Goal: Contribute content

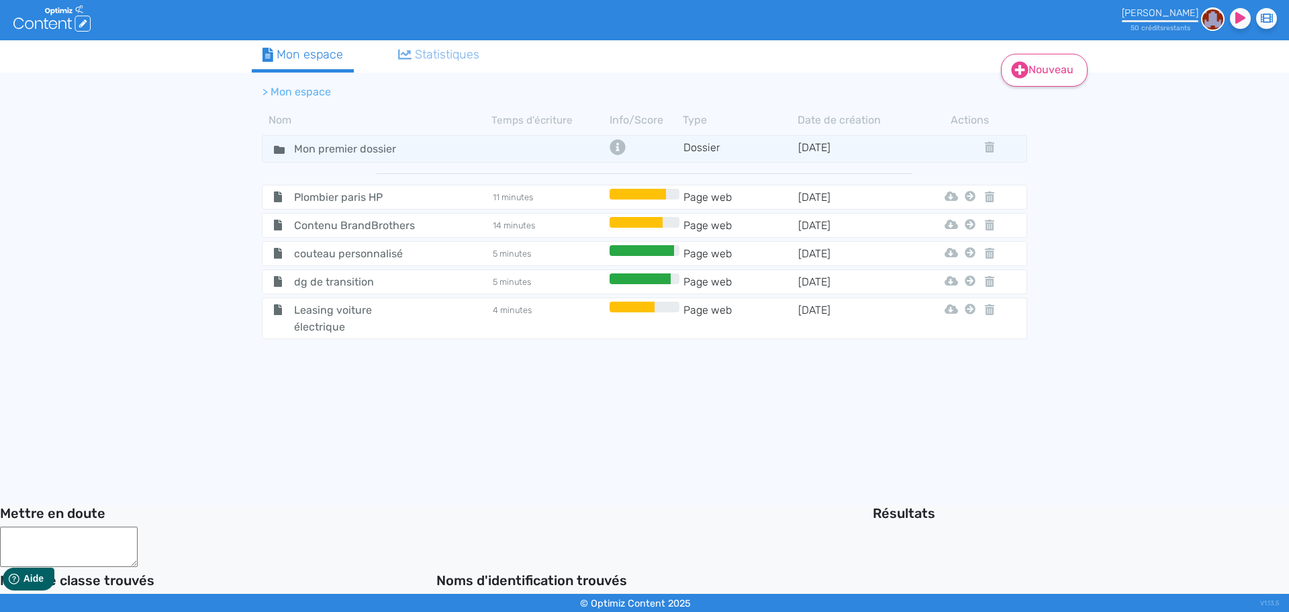
click at [859, 80] on link "Nouveau" at bounding box center [1044, 70] width 87 height 33
click at [859, 108] on button "Contenu" at bounding box center [1053, 103] width 107 height 21
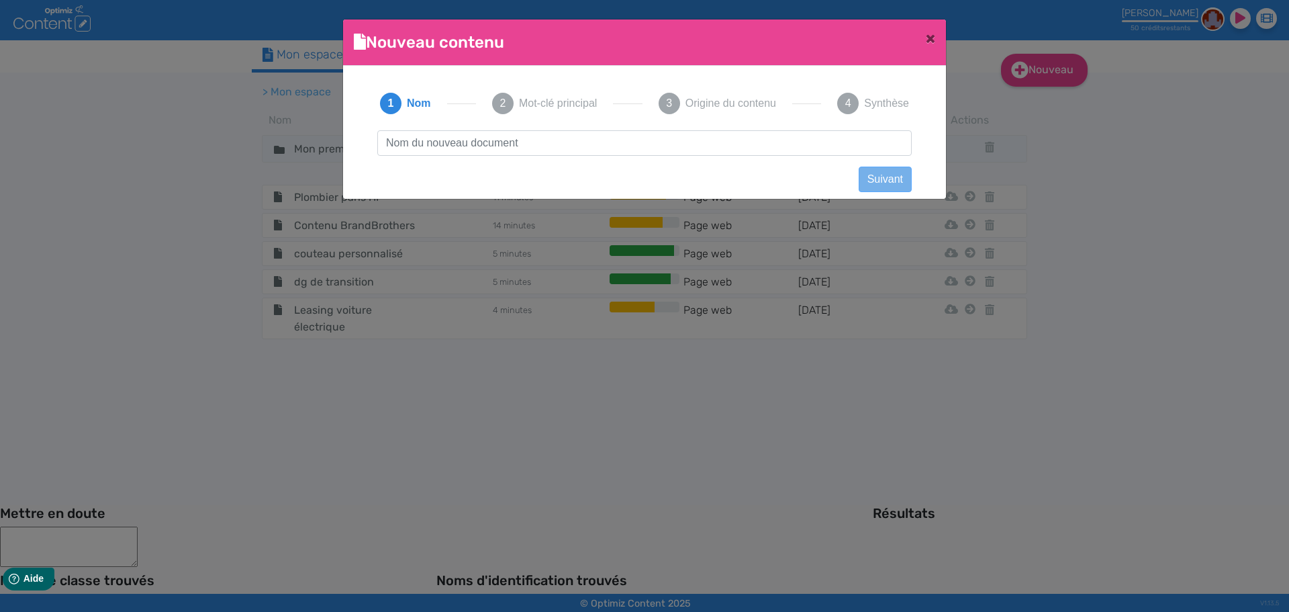
scroll to position [1, 0]
type input "management de transition lyon"
click at [859, 181] on button "Suivant" at bounding box center [885, 180] width 53 height 26
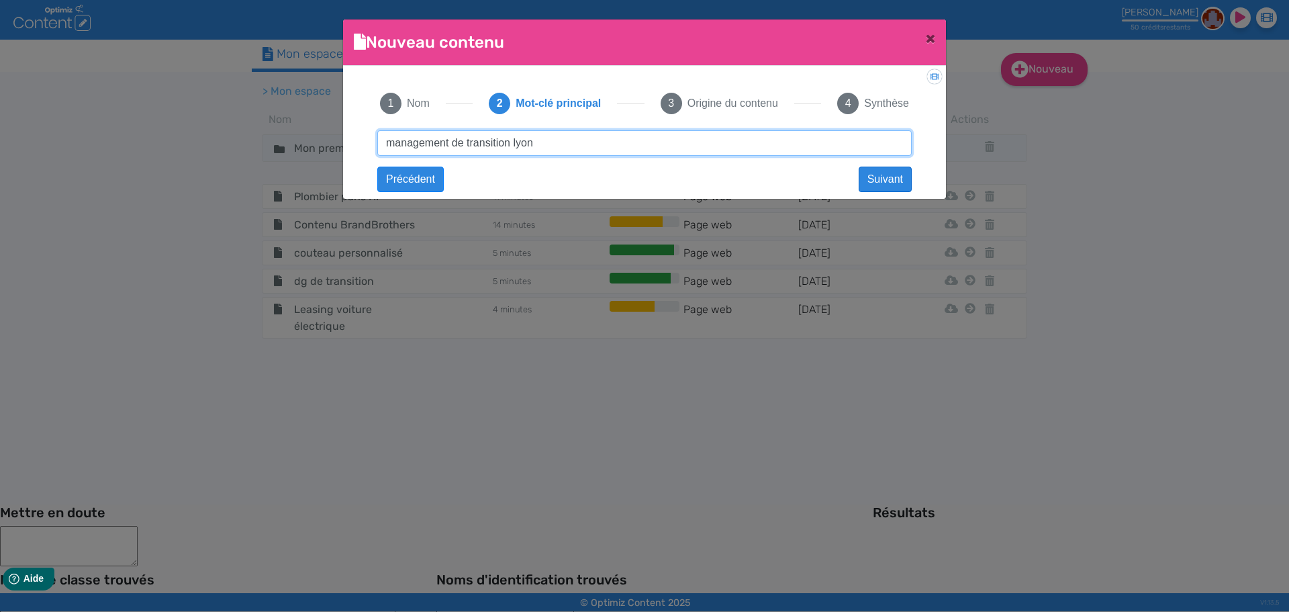
type input "management de transition lyon"
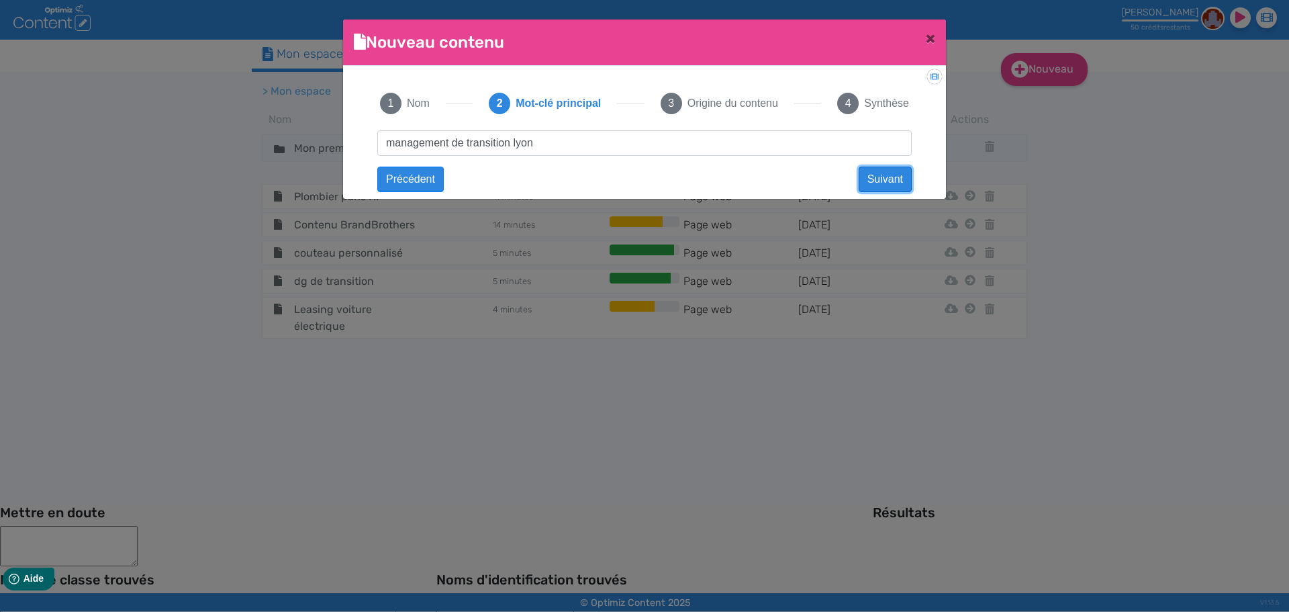
click at [859, 180] on button "Suivant" at bounding box center [885, 180] width 53 height 26
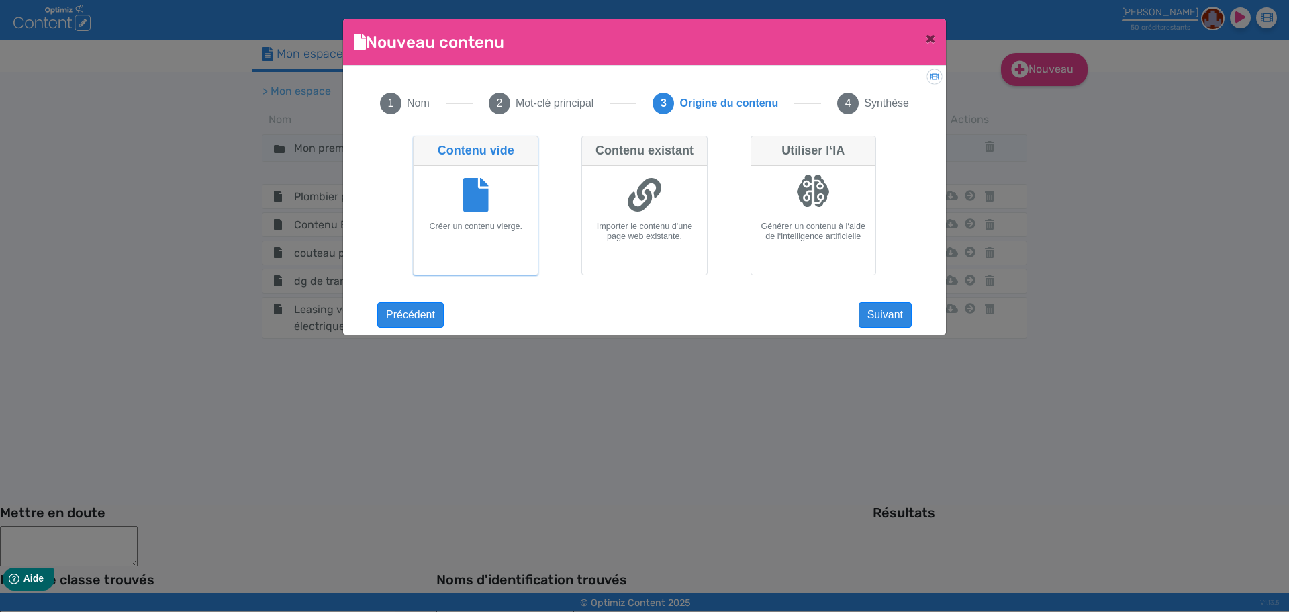
click at [645, 218] on div at bounding box center [644, 196] width 113 height 50
click at [590, 144] on input "Contenu existant Importer le contenu d'une page web existante." at bounding box center [586, 140] width 9 height 9
radio input "true"
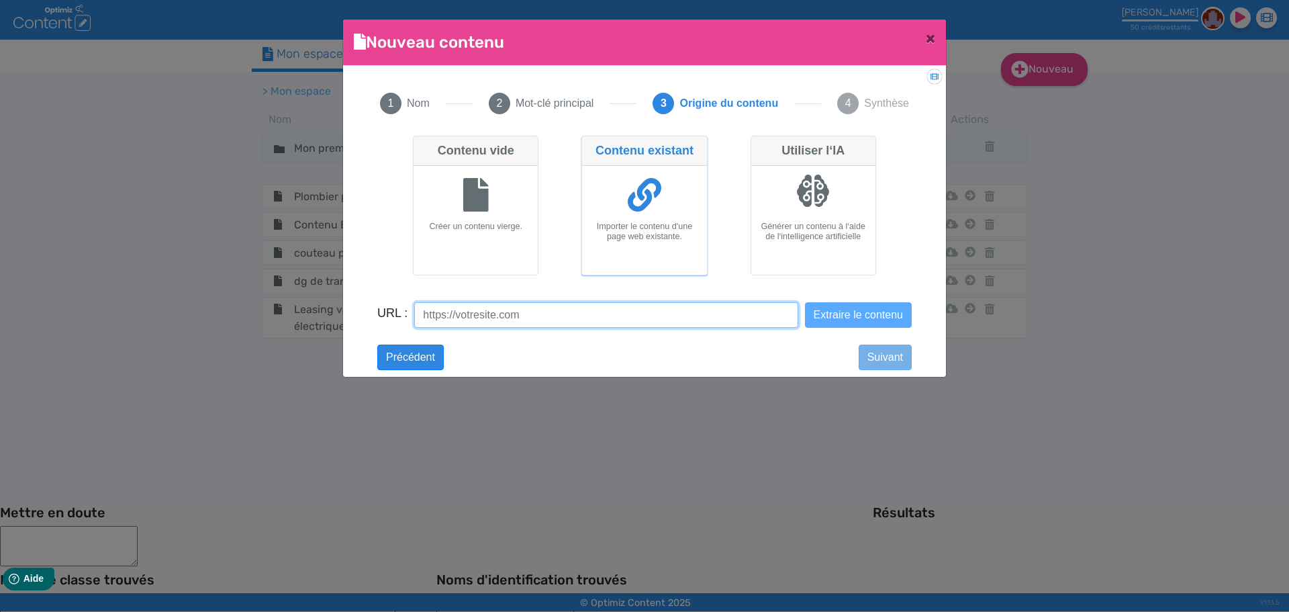
click at [546, 326] on input "URL :" at bounding box center [605, 315] width 383 height 26
paste input "[URL][DOMAIN_NAME]"
type input "[URL][DOMAIN_NAME]"
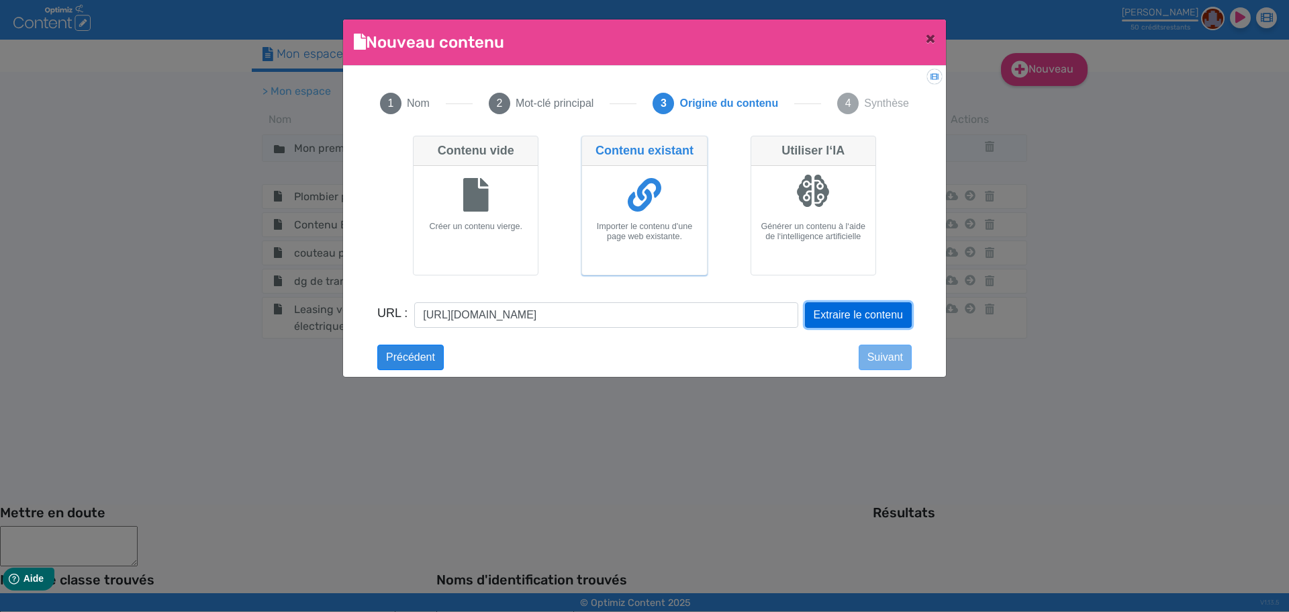
click at [859, 313] on button "Extraire le contenu" at bounding box center [858, 315] width 107 height 26
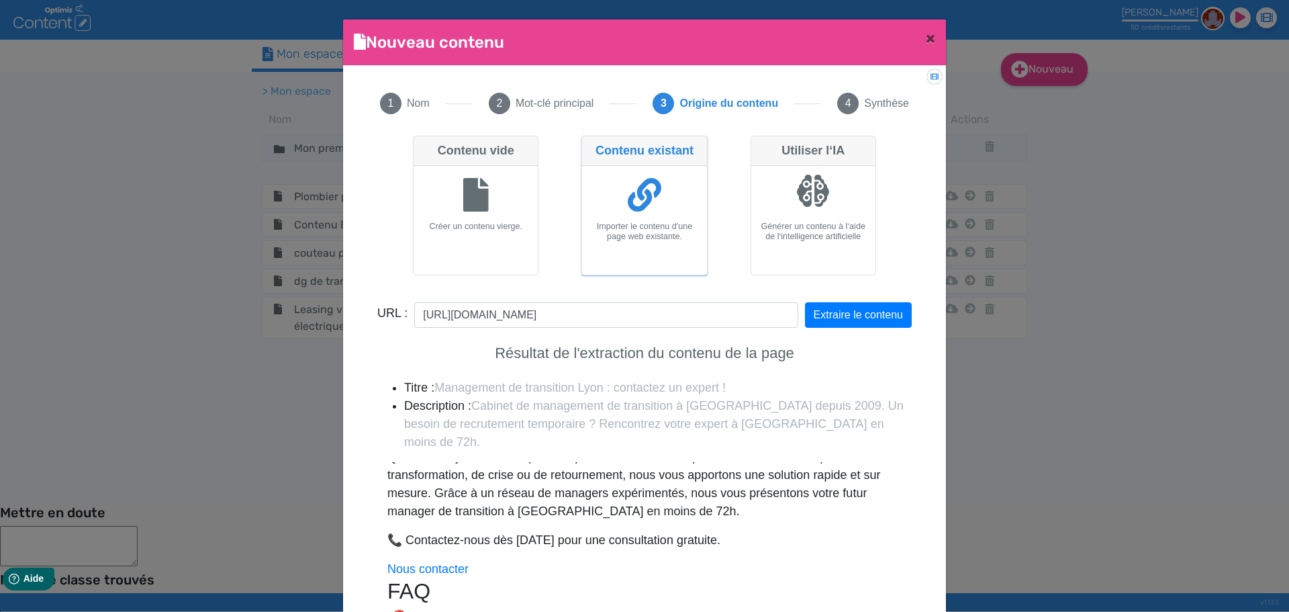
scroll to position [233, 0]
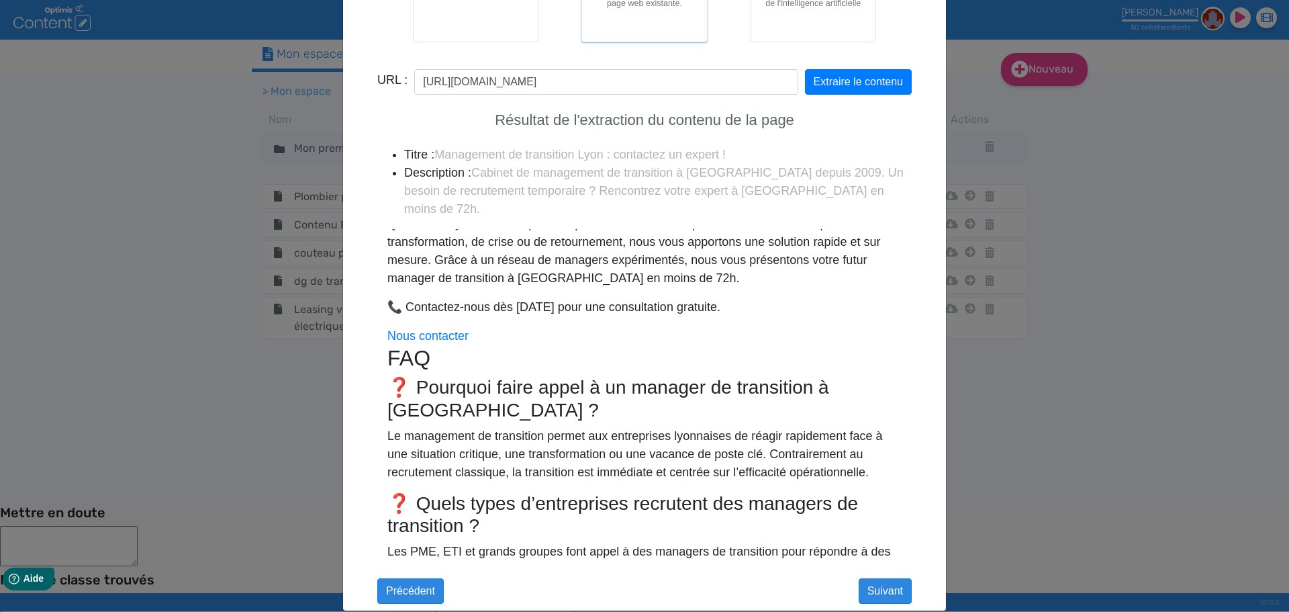
click at [859, 369] on div "management de transition lyon Suivant management de transition lyon Précédent S…" at bounding box center [644, 244] width 561 height 694
click at [859, 369] on button "Suivant" at bounding box center [885, 591] width 53 height 26
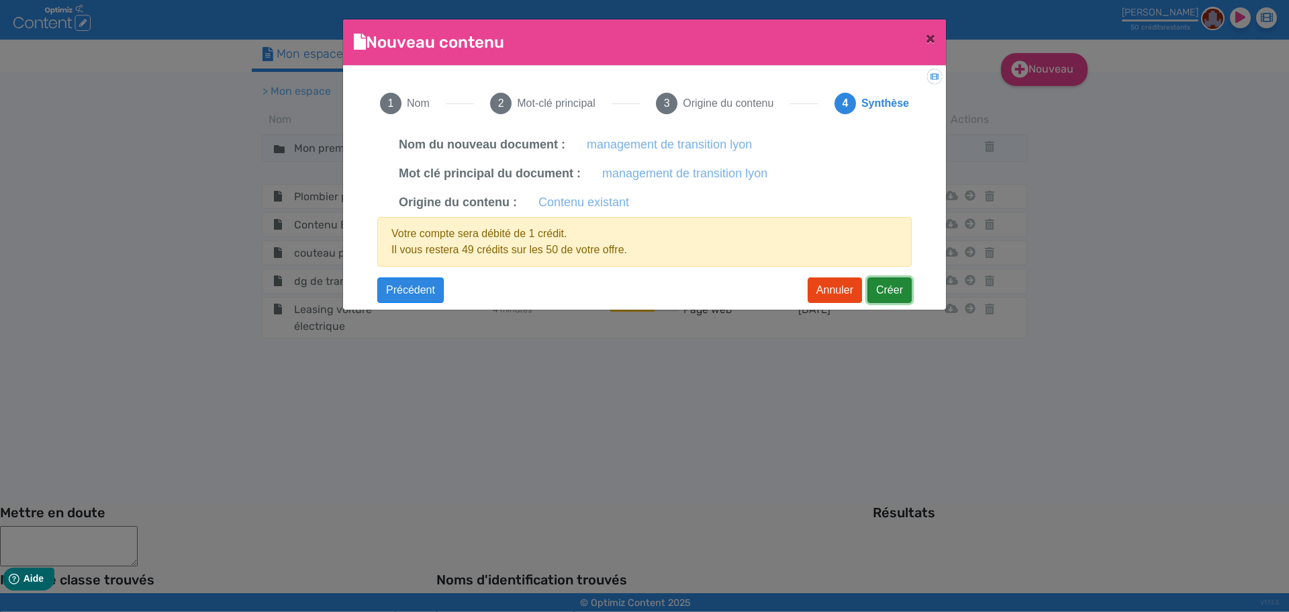
click at [859, 295] on button "Créer" at bounding box center [890, 290] width 44 height 26
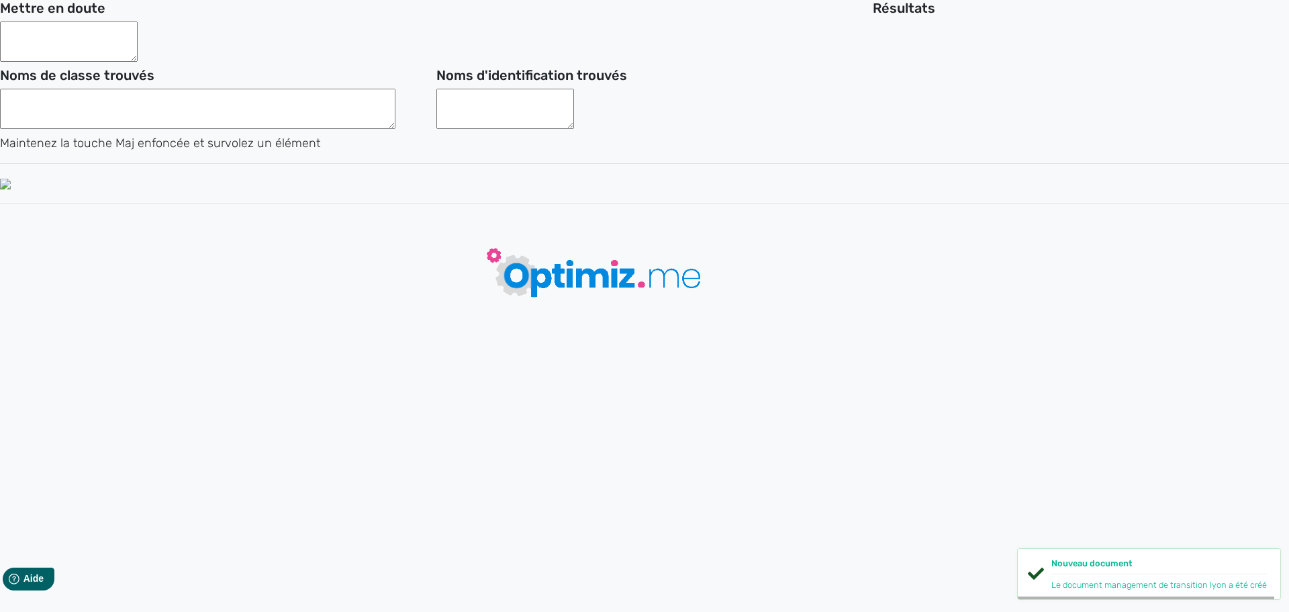
type input "management de transition lyon"
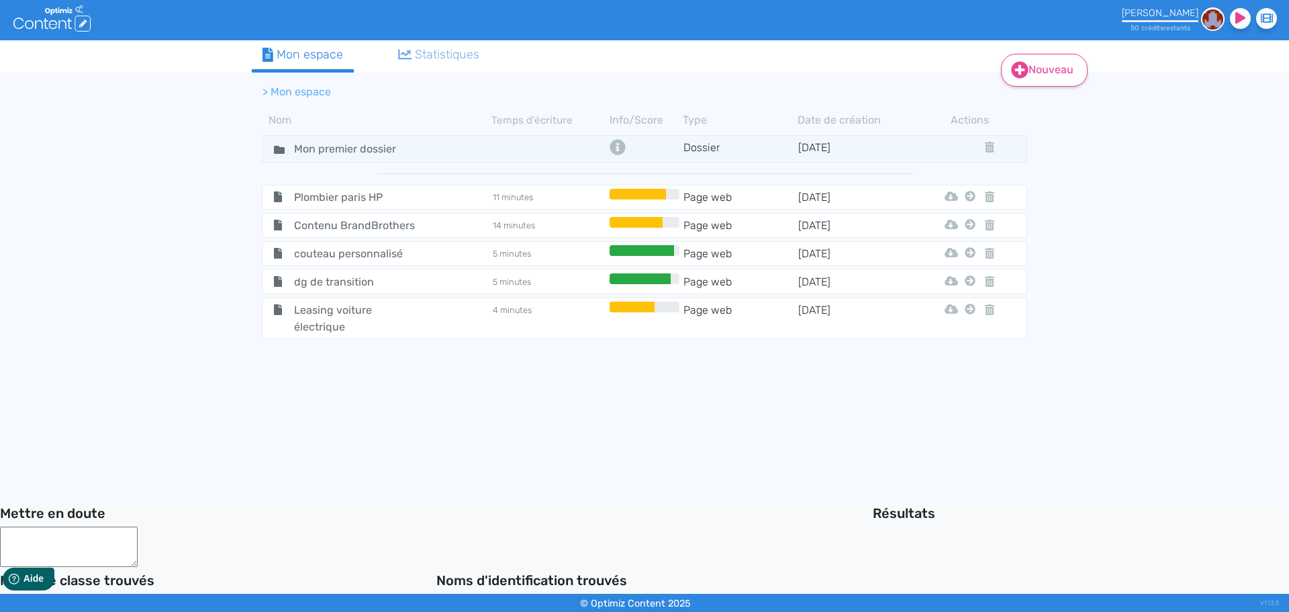
click at [1016, 72] on icon at bounding box center [1020, 70] width 17 height 17
click at [1033, 111] on button "Contenu" at bounding box center [1053, 103] width 107 height 21
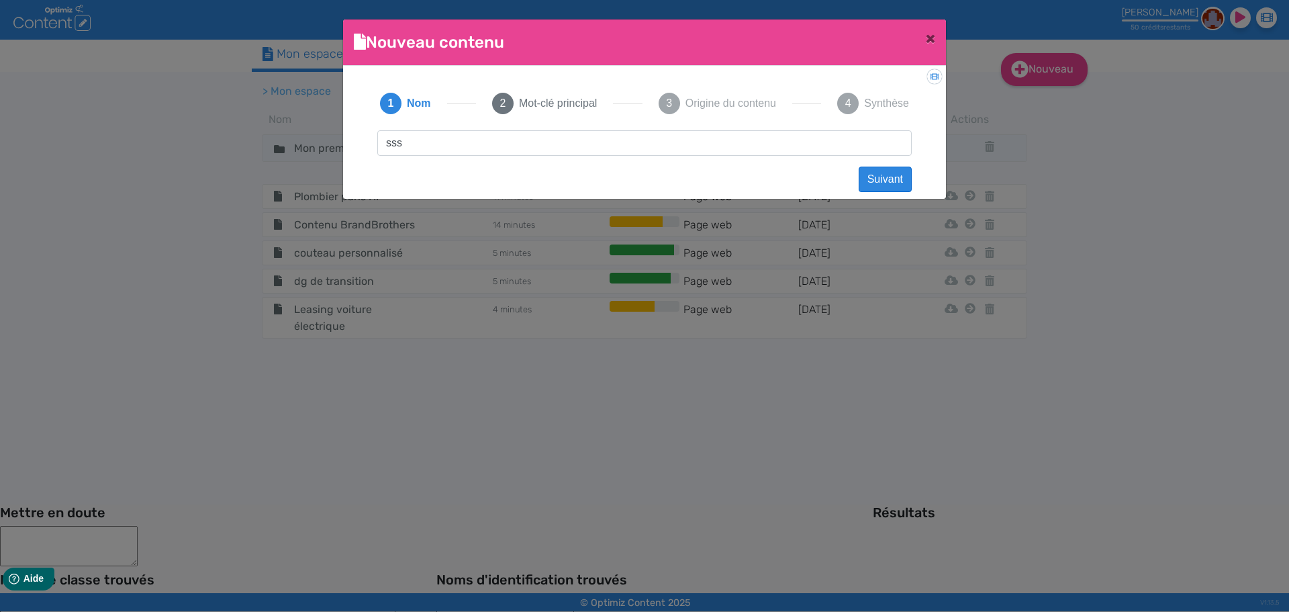
type input "sss"
click at [884, 175] on button "Suivant" at bounding box center [885, 180] width 53 height 26
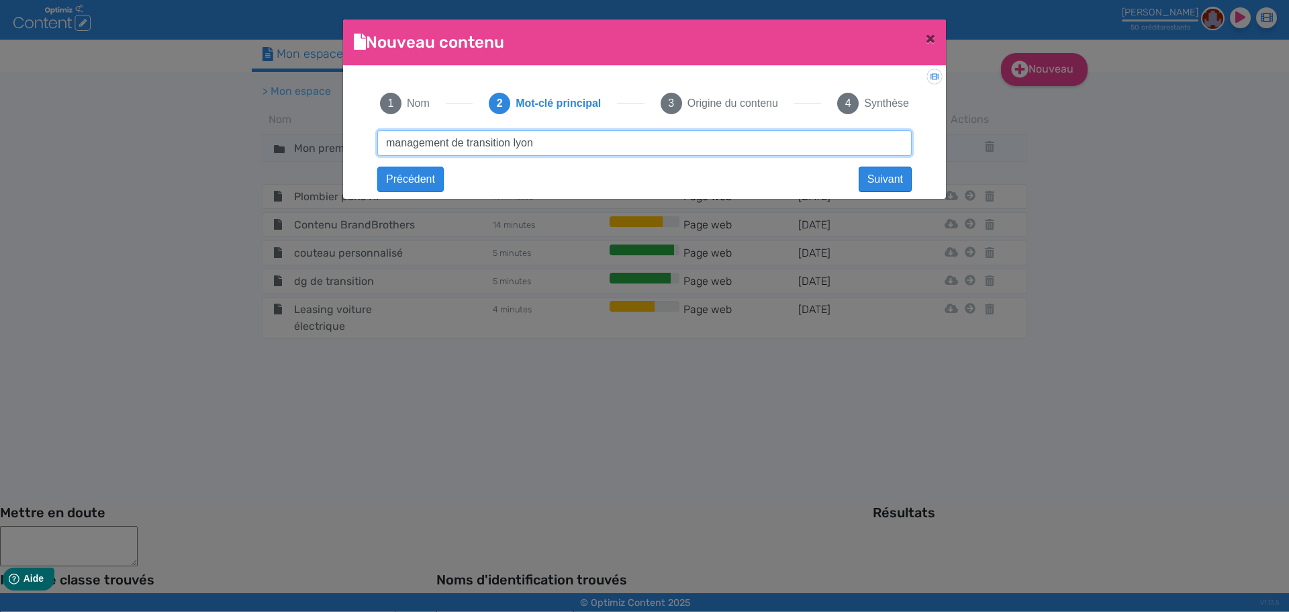
type input "management de transition lyon"
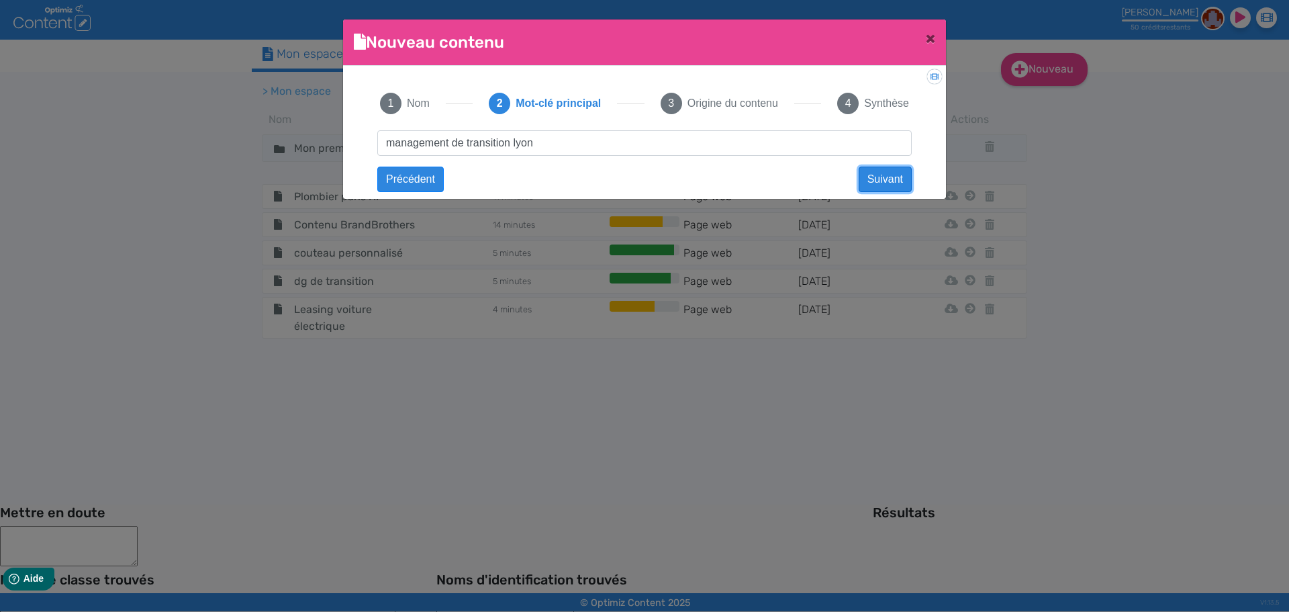
click at [871, 178] on button "Suivant" at bounding box center [885, 180] width 53 height 26
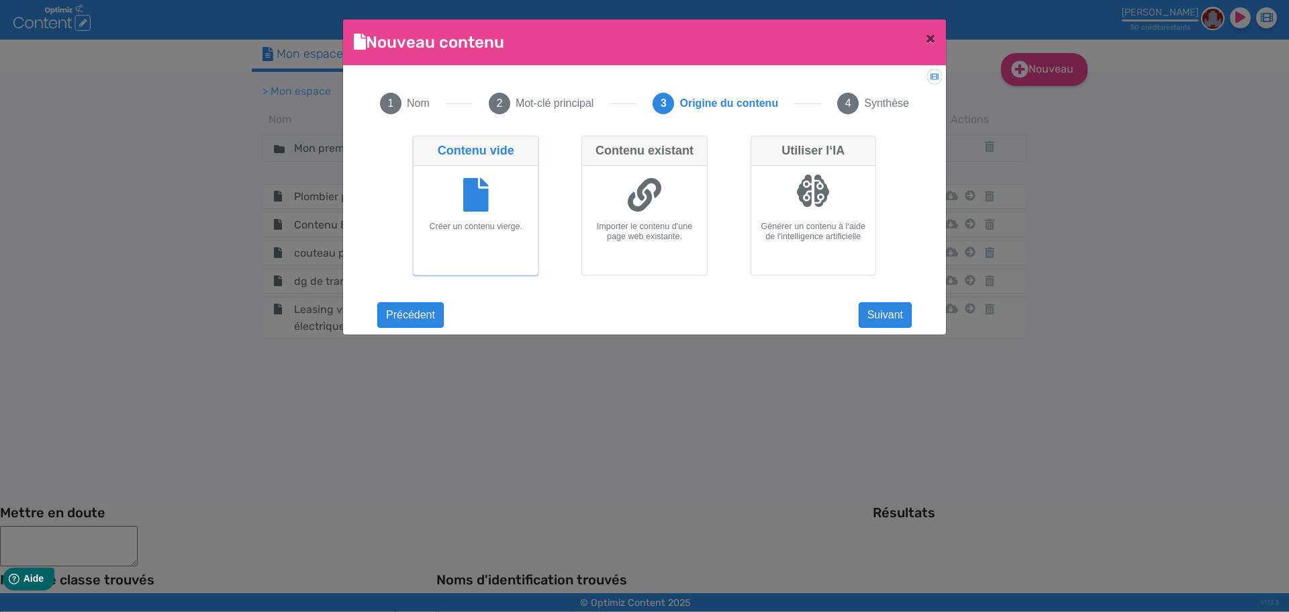
click at [667, 205] on div at bounding box center [644, 196] width 113 height 50
click at [590, 144] on input "Contenu existant Importer le contenu d'une page web existante." at bounding box center [586, 140] width 9 height 9
radio input "true"
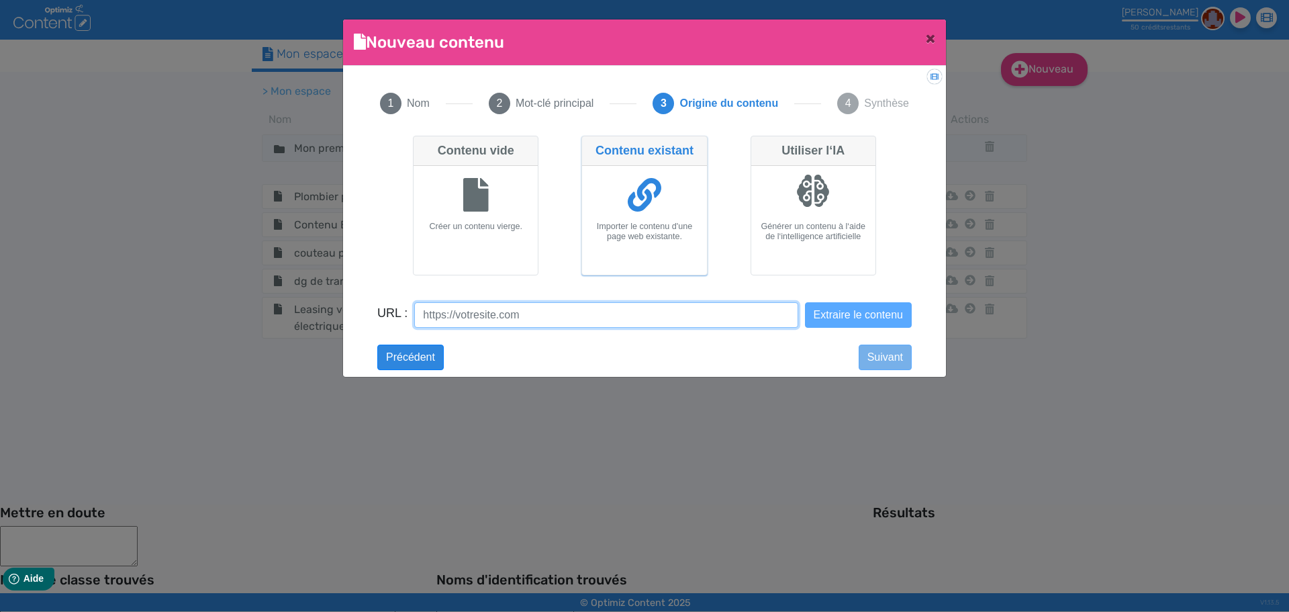
click at [535, 310] on input "URL :" at bounding box center [605, 315] width 383 height 26
paste input "https://keywe-transition.com/keywe-management-de-transition-lyon/"
type input "https://keywe-transition.com/keywe-management-de-transition-lyon/"
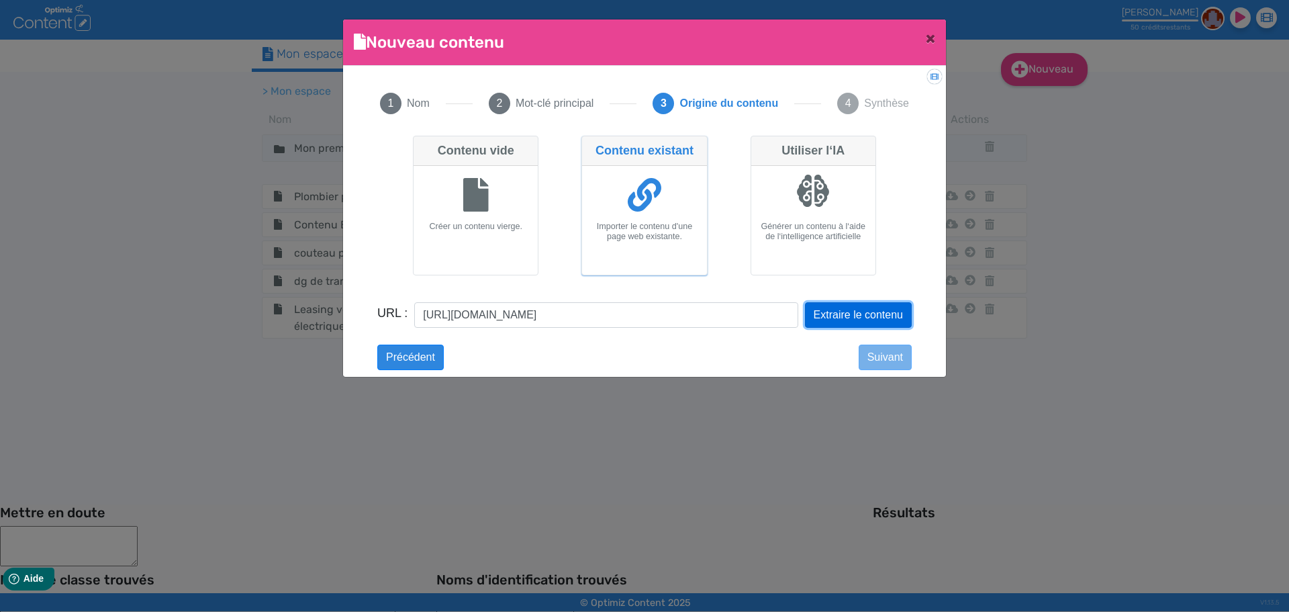
click at [896, 320] on button "Extraire le contenu" at bounding box center [858, 315] width 107 height 26
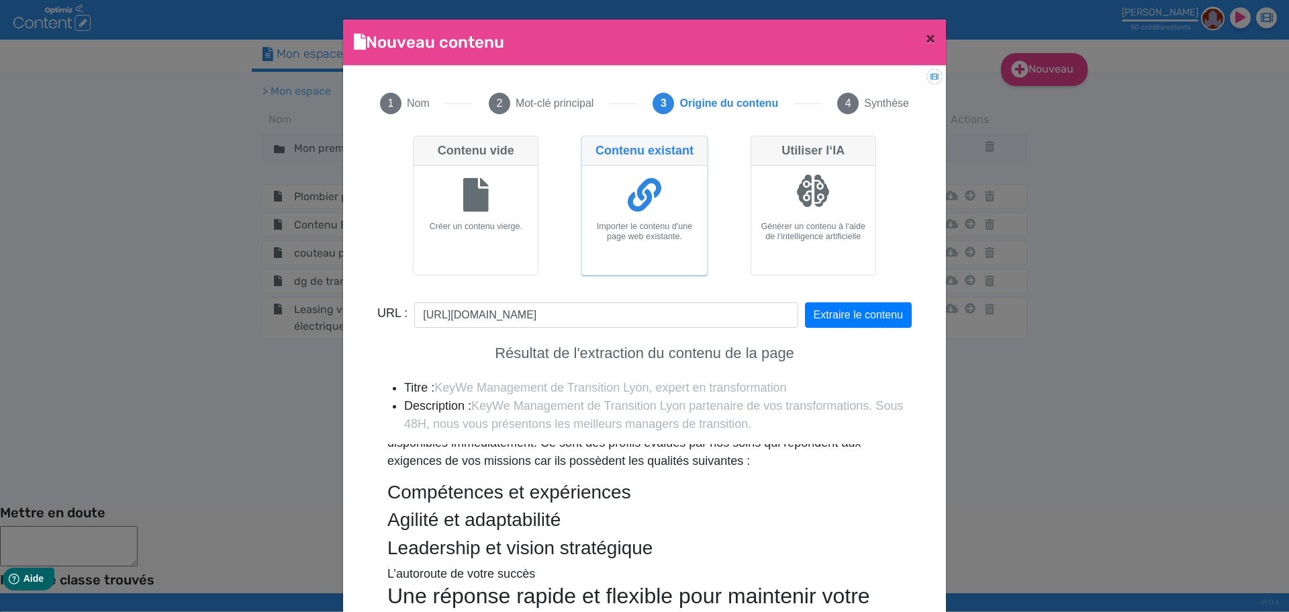
scroll to position [233, 0]
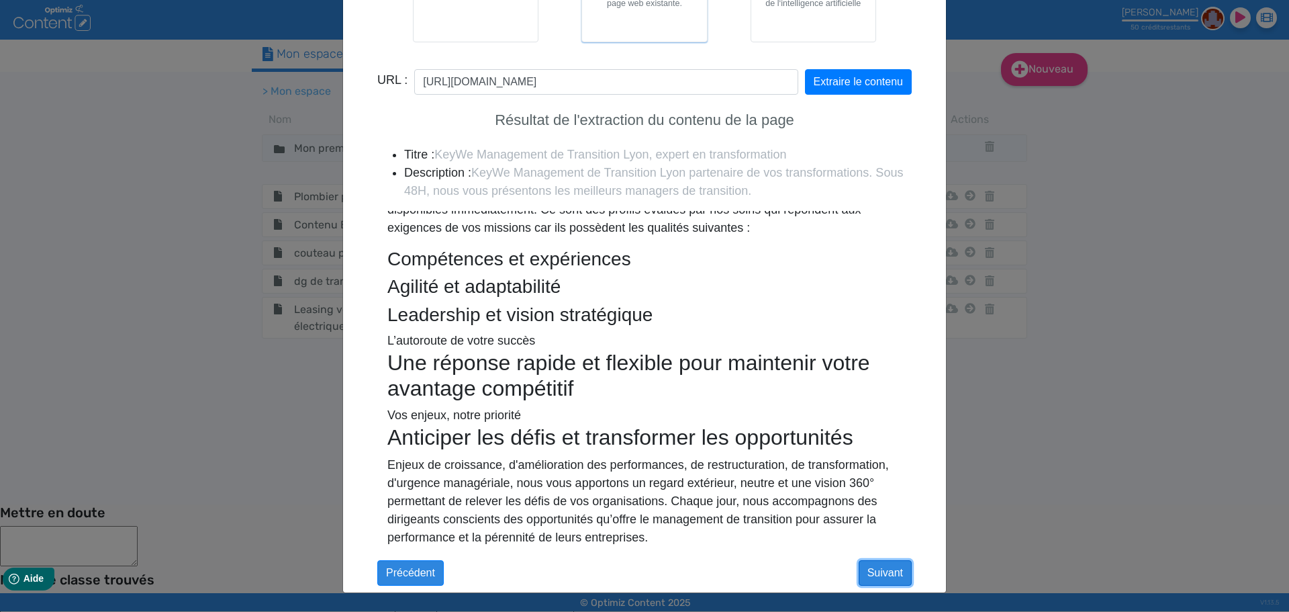
click at [879, 577] on button "Suivant" at bounding box center [885, 573] width 53 height 26
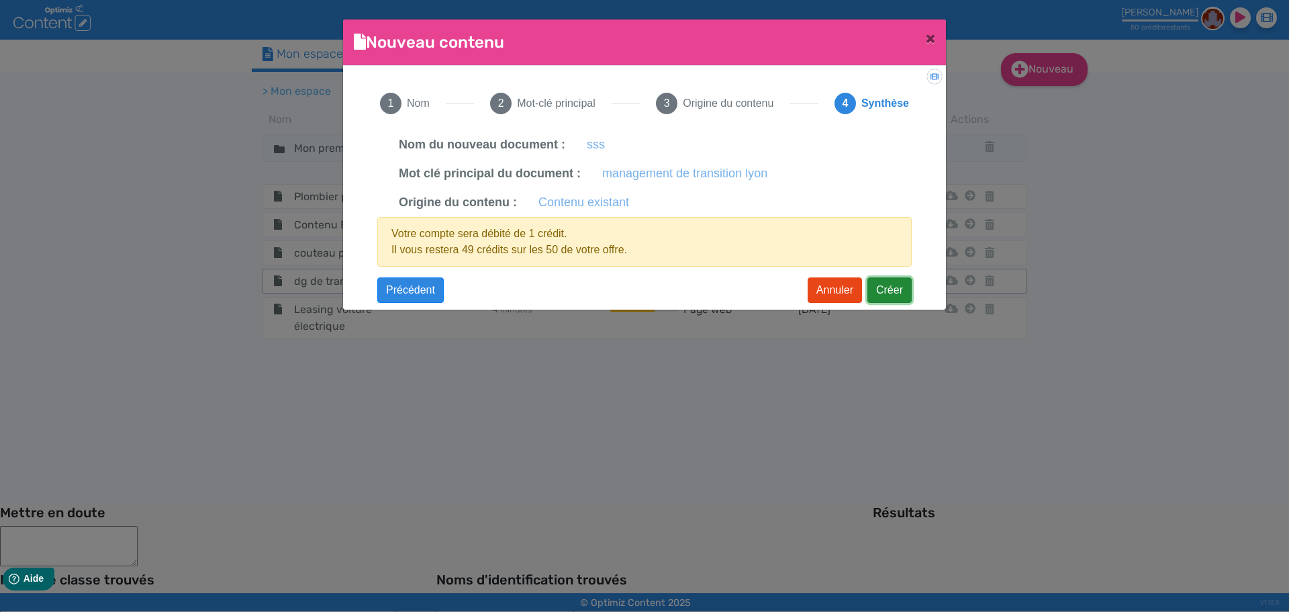
click at [890, 286] on button "Créer" at bounding box center [890, 290] width 44 height 26
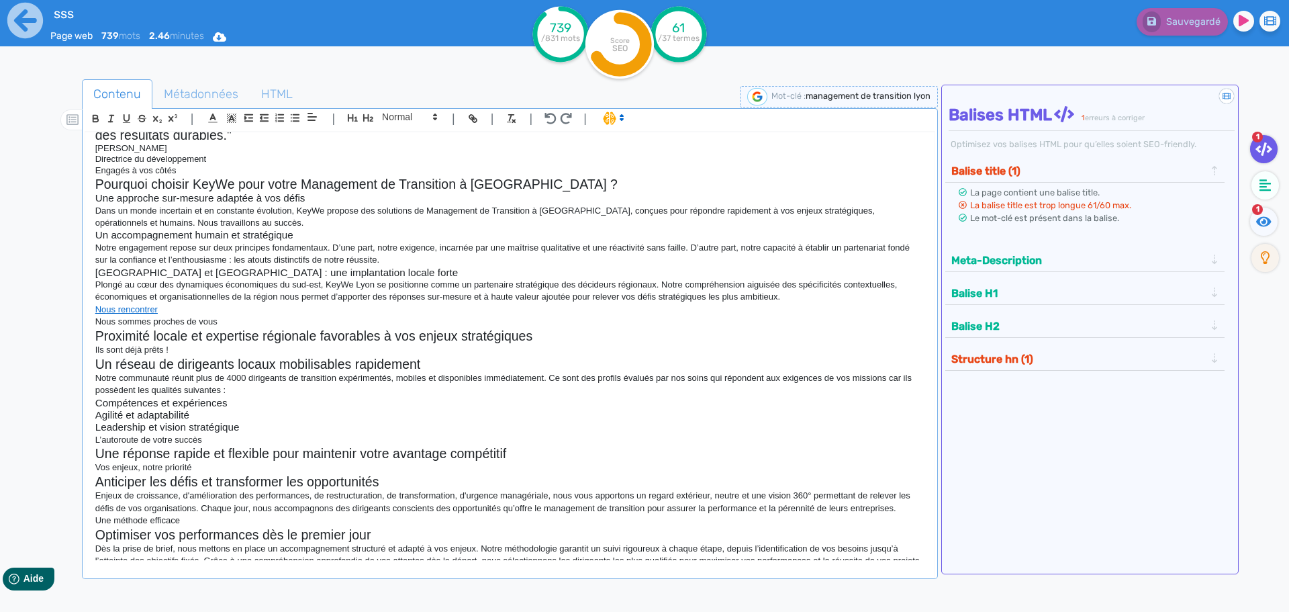
scroll to position [99, 0]
